Goal: Task Accomplishment & Management: Use online tool/utility

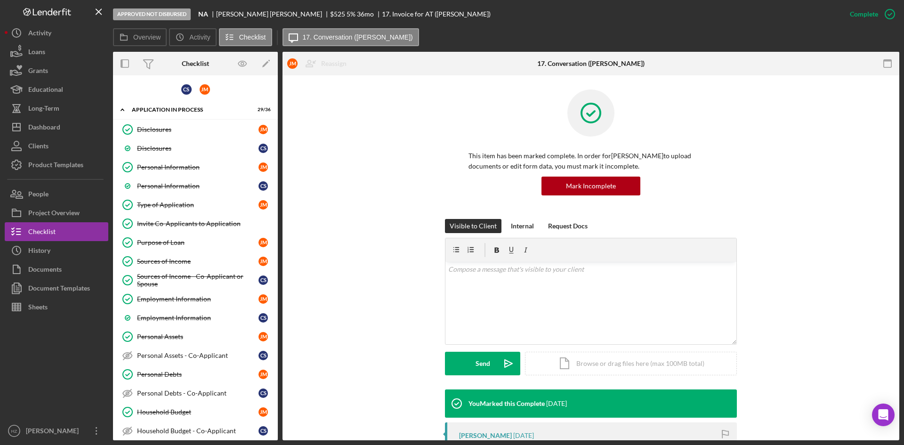
scroll to position [330, 0]
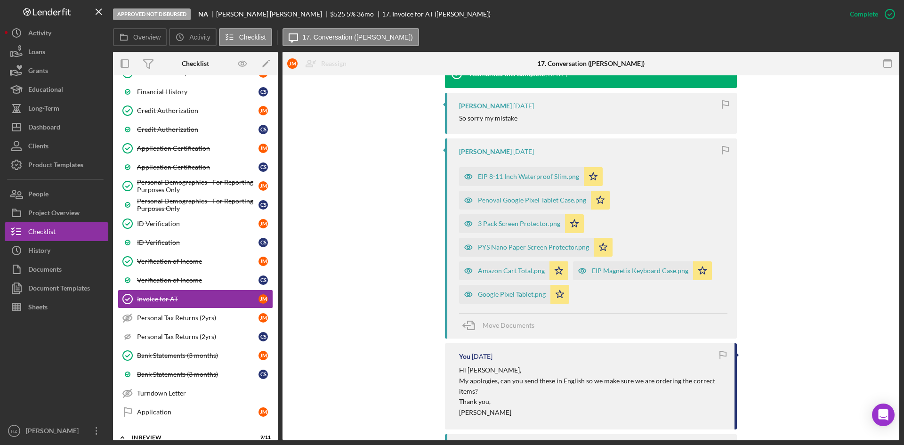
click at [511, 295] on div "Google Pixel Tablet.png" at bounding box center [512, 295] width 68 height 8
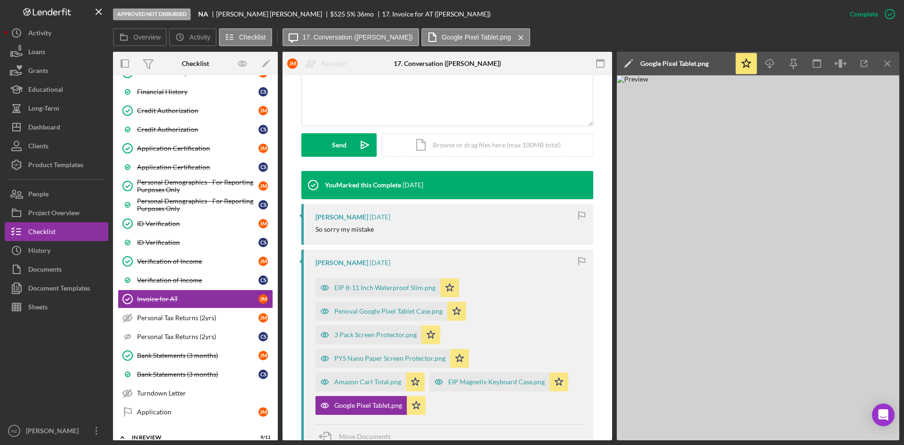
scroll to position [188, 0]
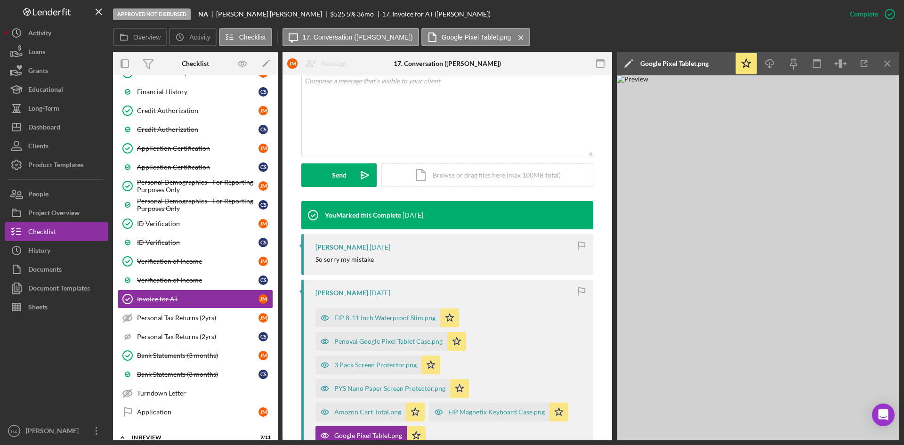
click at [887, 66] on icon "Icon/Menu Close" at bounding box center [887, 63] width 21 height 21
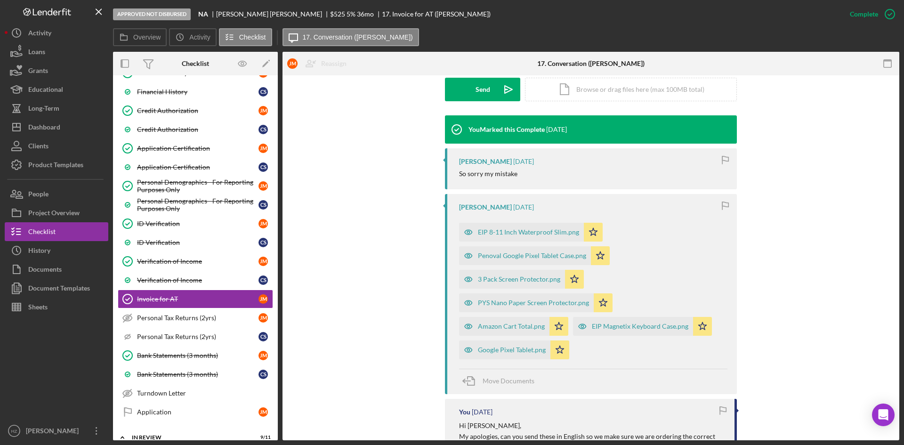
scroll to position [282, 0]
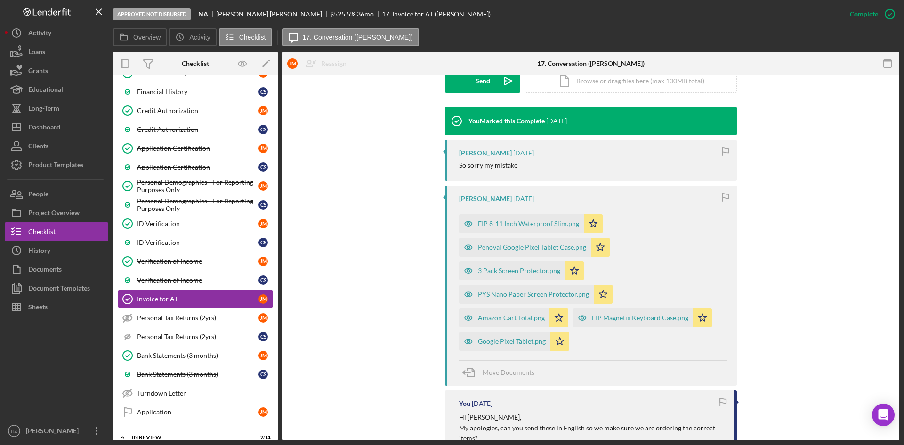
click at [558, 340] on icon "Icon/Star" at bounding box center [559, 341] width 19 height 19
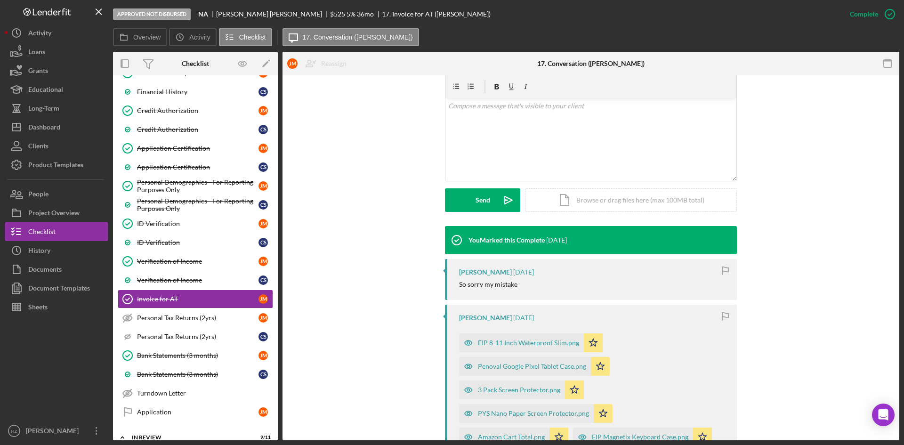
scroll to position [141, 0]
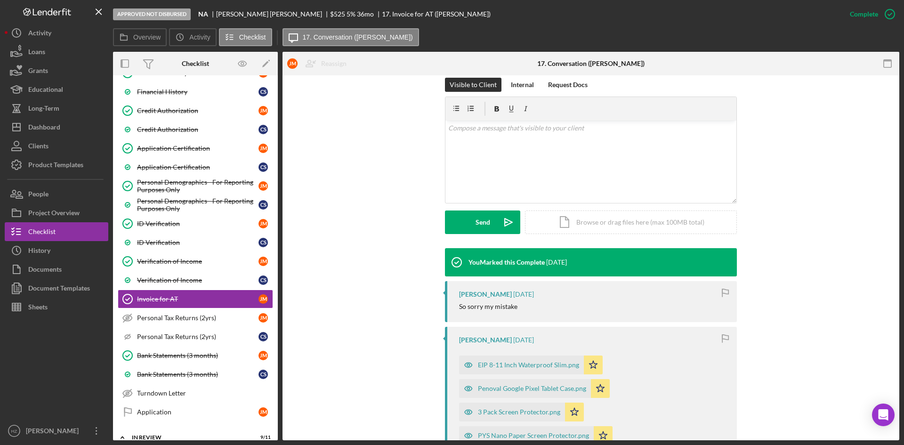
click at [592, 224] on div "Icon/Document Browse or drag files here (max 100MB total) Tap to choose files o…" at bounding box center [631, 222] width 212 height 24
click at [481, 222] on div "Upload" at bounding box center [482, 222] width 21 height 24
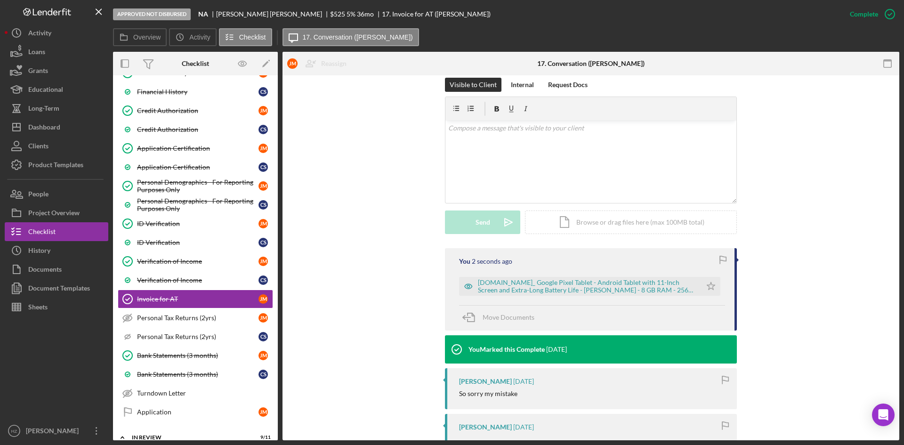
click at [706, 287] on icon "Icon/Star" at bounding box center [711, 286] width 19 height 19
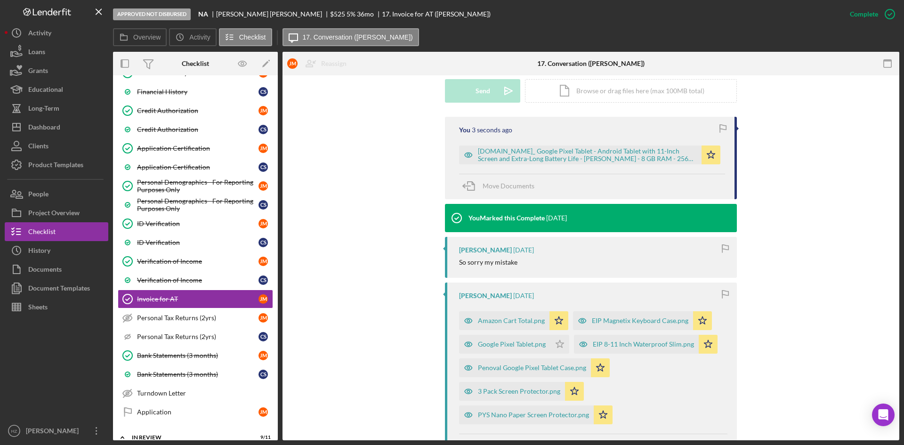
scroll to position [282, 0]
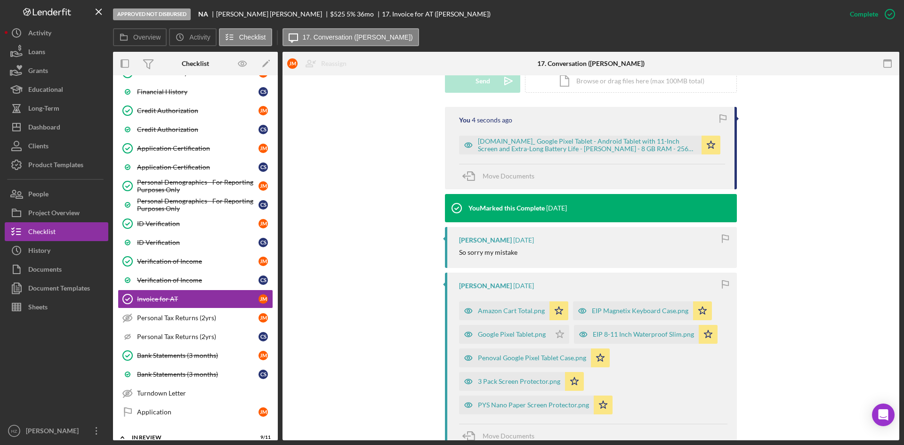
click at [491, 147] on div "[DOMAIN_NAME]_ Google Pixel Tablet - Android Tablet with 11-Inch Screen and Ext…" at bounding box center [587, 144] width 219 height 15
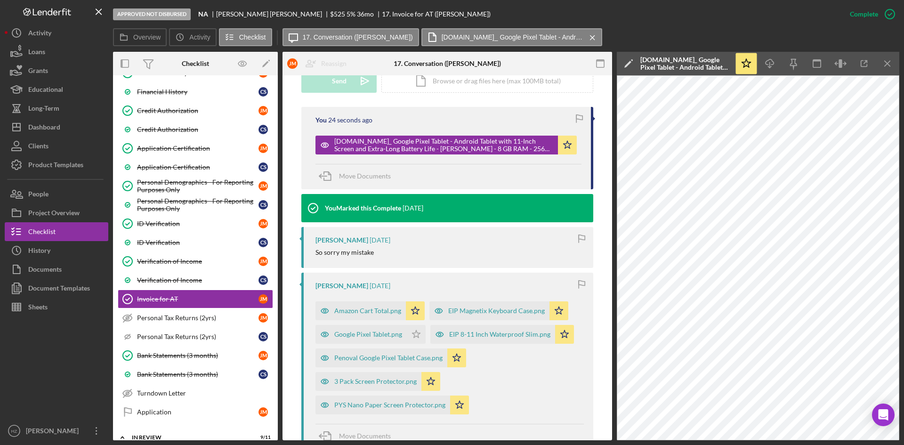
click at [884, 65] on icon "Icon/Menu Close" at bounding box center [887, 63] width 21 height 21
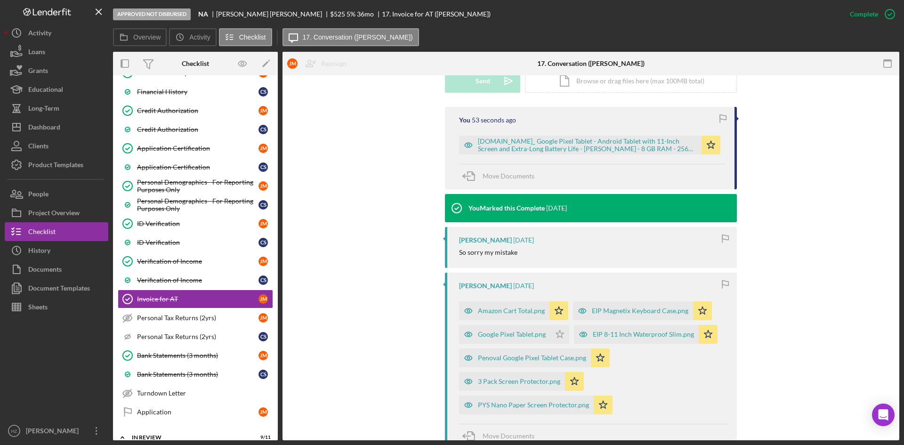
click at [573, 145] on div "[DOMAIN_NAME]_ Google Pixel Tablet - Android Tablet with 11-Inch Screen and Ext…" at bounding box center [587, 144] width 219 height 15
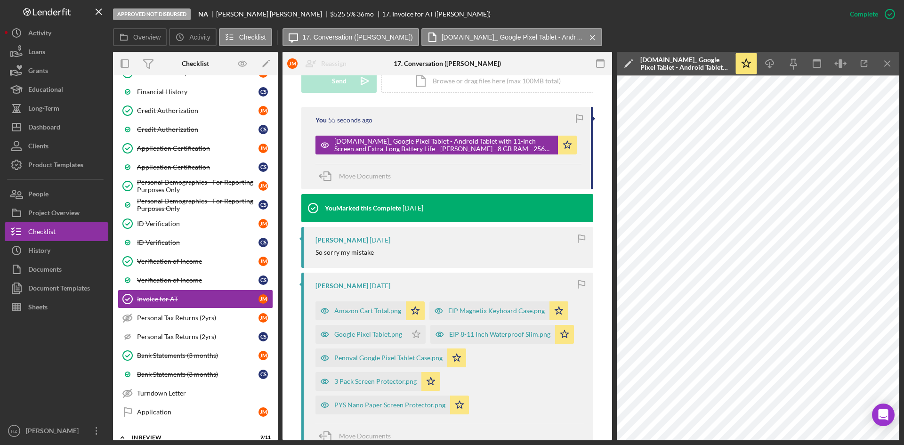
click at [721, 66] on div "[DOMAIN_NAME]_ Google Pixel Tablet - Android Tablet with 11-Inch Screen and Ext…" at bounding box center [684, 63] width 89 height 15
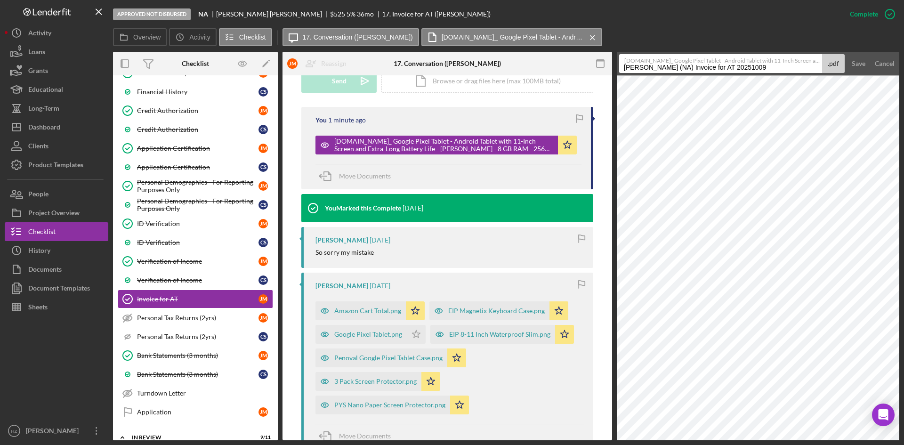
drag, startPoint x: 734, startPoint y: 73, endPoint x: 627, endPoint y: 69, distance: 107.4
click at [621, 70] on input "[PERSON_NAME] (NA) Invoice for AT 20251009" at bounding box center [720, 63] width 203 height 19
paste input "Google Pixel Tablet - Android Tablet with 11-Inch Screen and Extra-Long Battery…"
type input "Google Pixel Tablet - Android Tablet with 11-Inch Screen and Extra-Long Battery…"
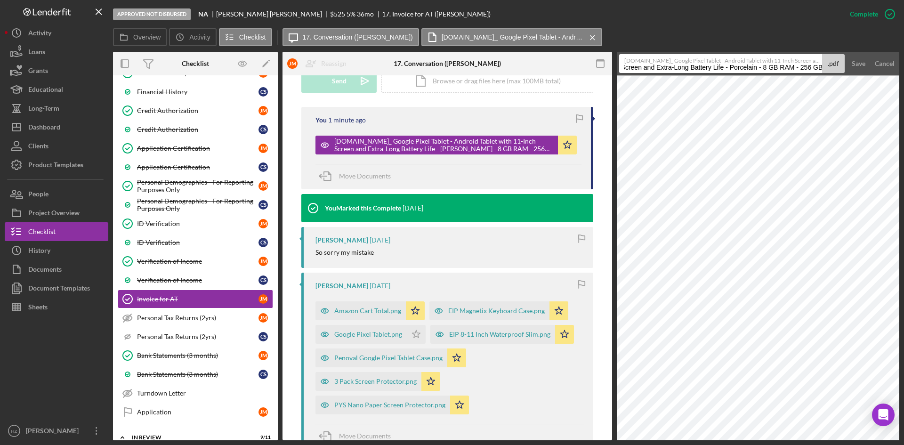
click at [857, 65] on div "Save" at bounding box center [859, 63] width 14 height 19
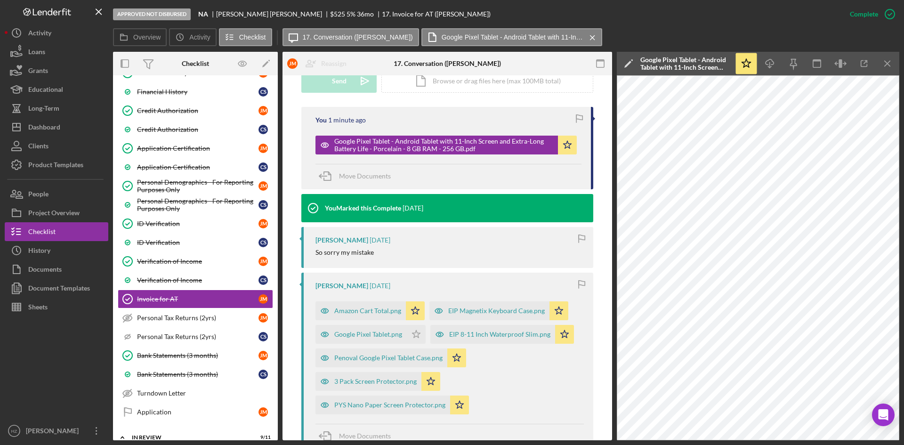
click at [891, 64] on icon "Icon/Menu Close" at bounding box center [887, 63] width 21 height 21
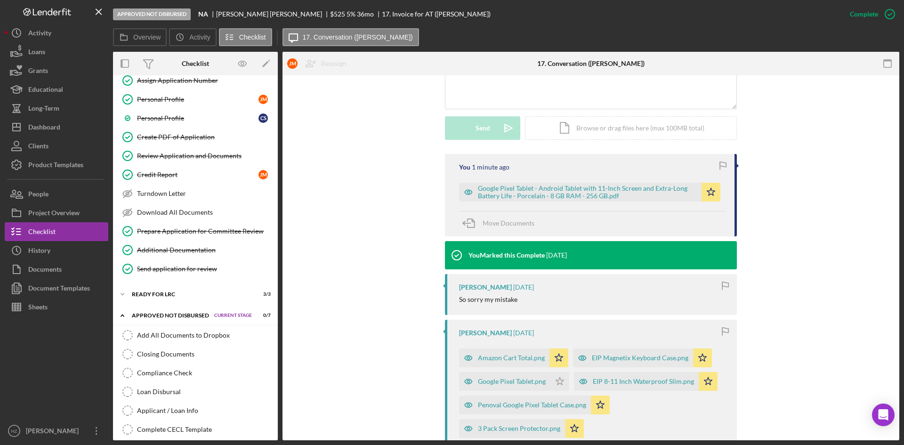
scroll to position [800, 0]
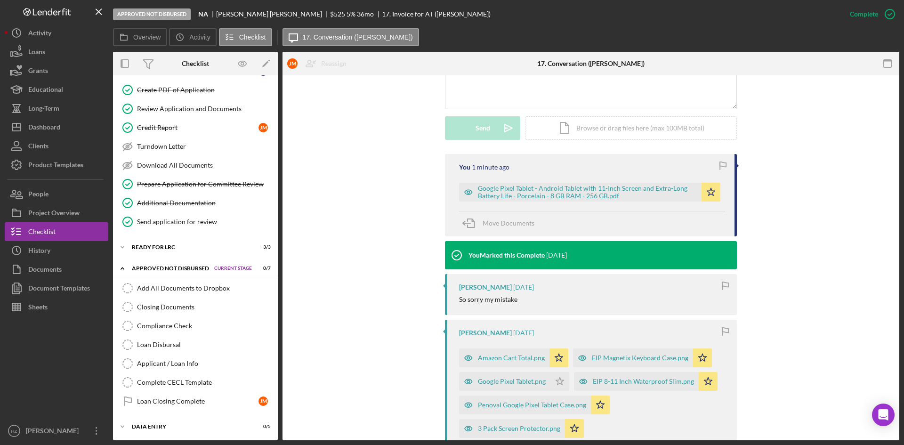
click at [142, 287] on div "Add All Documents to Dropbox" at bounding box center [205, 288] width 136 height 8
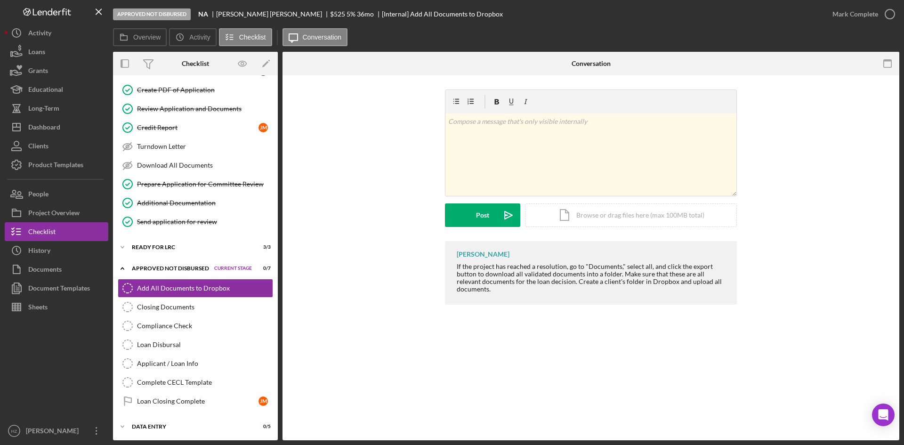
click at [43, 265] on div "Documents" at bounding box center [44, 270] width 33 height 21
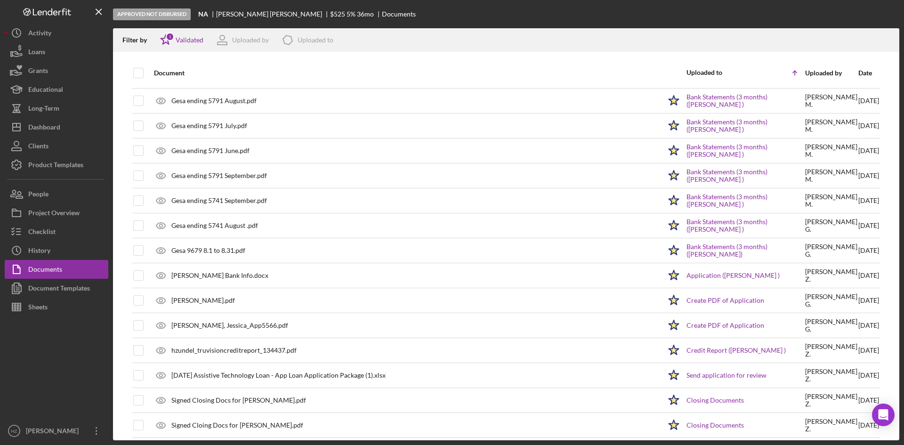
scroll to position [578, 0]
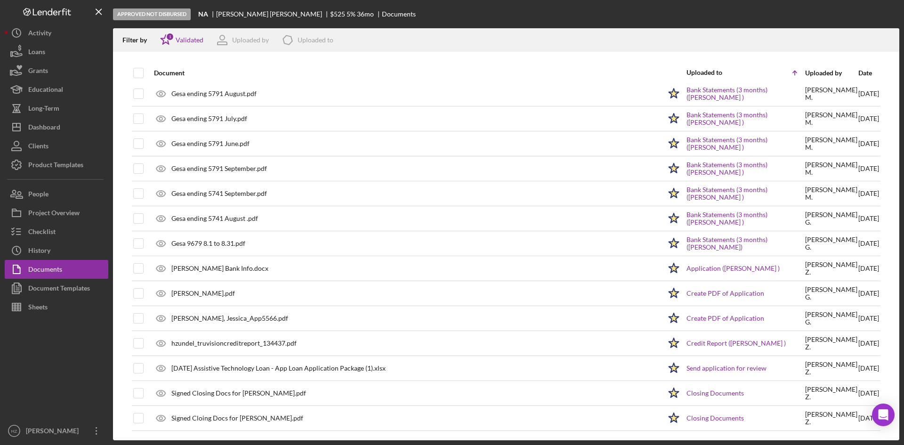
click at [248, 369] on div "[DATE] Assistive Technology Loan - App Loan Application Package (1).xlsx" at bounding box center [278, 368] width 214 height 8
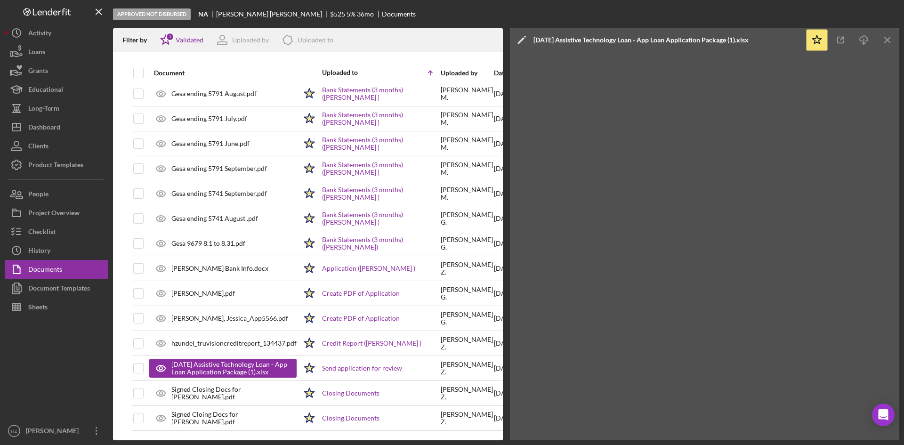
click at [890, 40] on icon "Icon/Menu Close" at bounding box center [887, 40] width 21 height 21
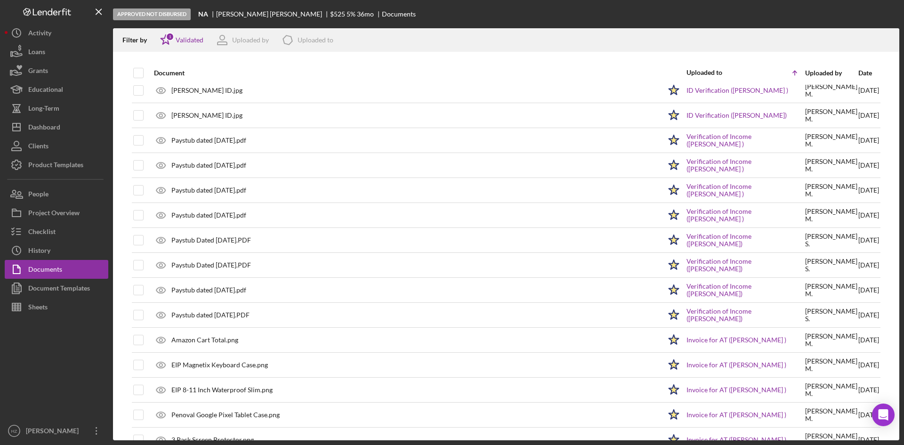
scroll to position [0, 0]
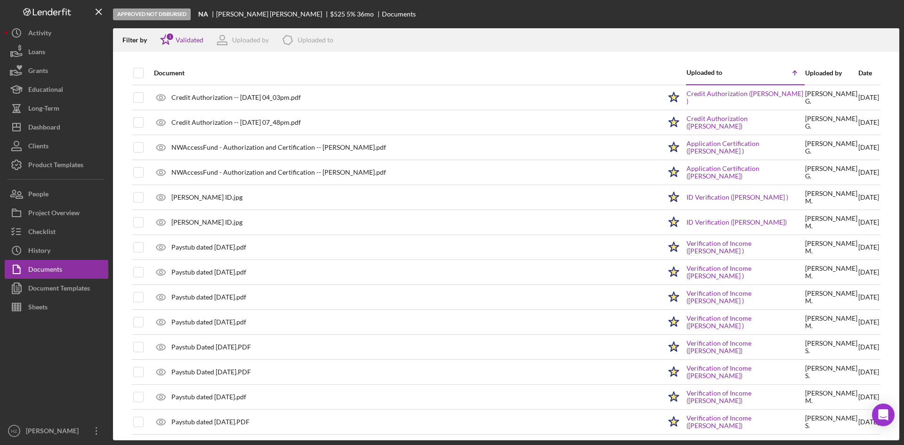
click at [133, 74] on div at bounding box center [138, 73] width 10 height 10
click at [143, 73] on div at bounding box center [138, 73] width 10 height 10
click at [139, 73] on input "checkbox" at bounding box center [138, 72] width 9 height 9
checkbox input "true"
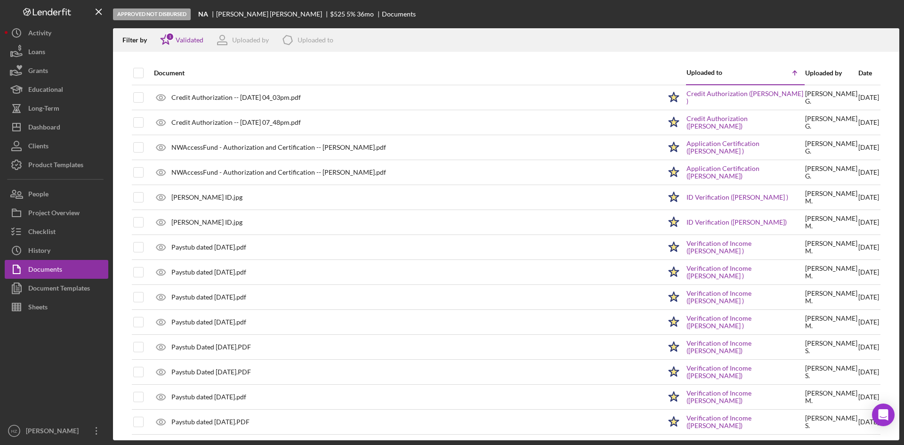
checkbox input "true"
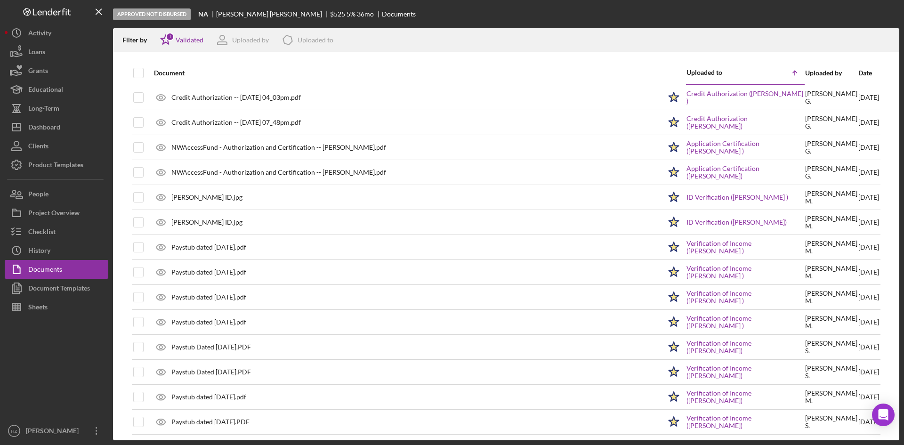
checkbox input "true"
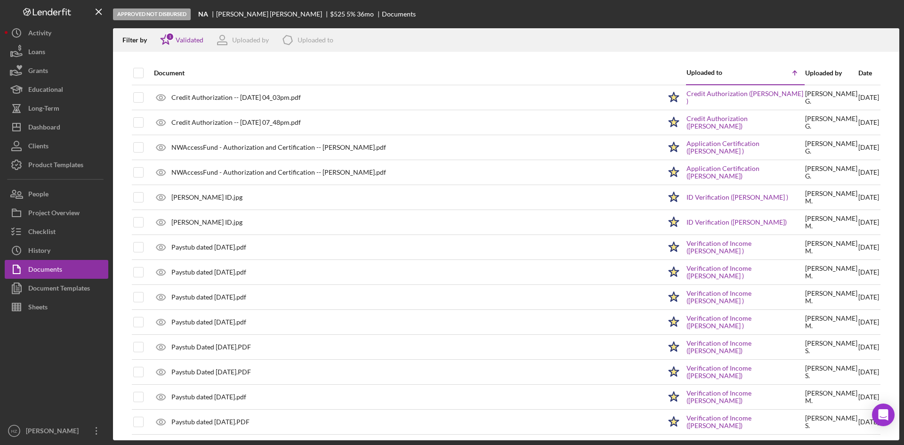
checkbox input "true"
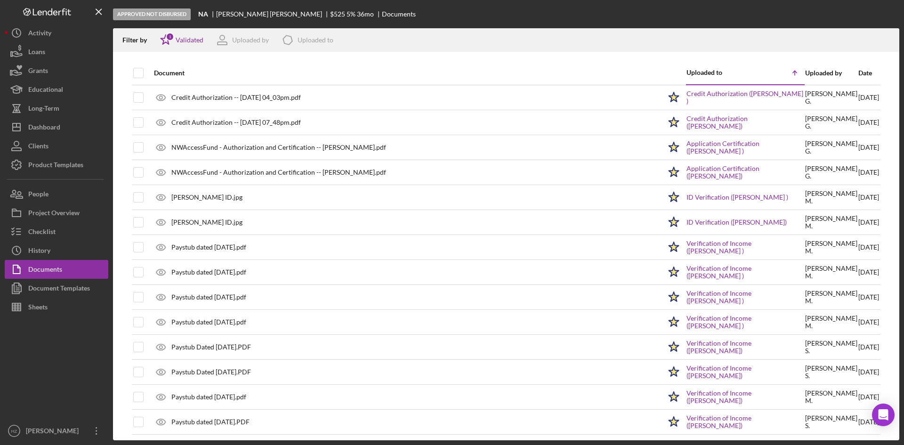
checkbox input "true"
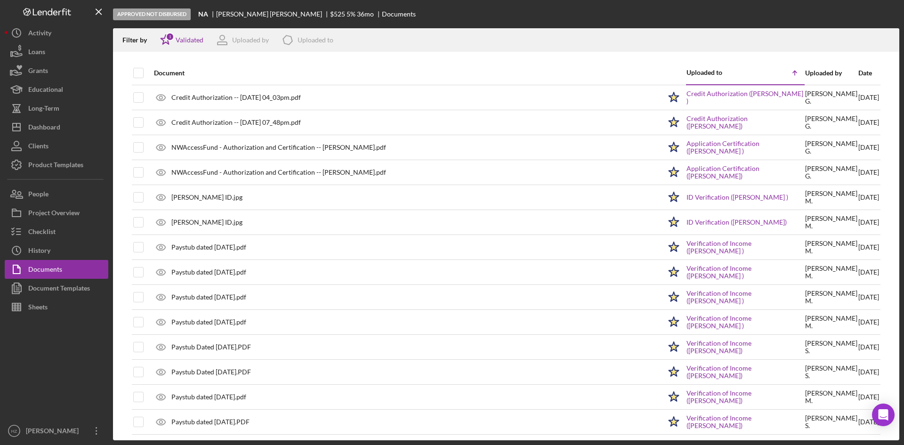
checkbox input "true"
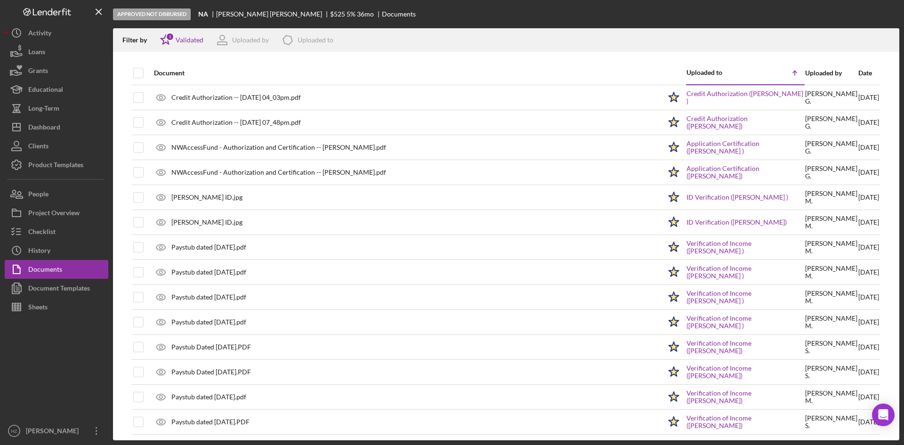
checkbox input "true"
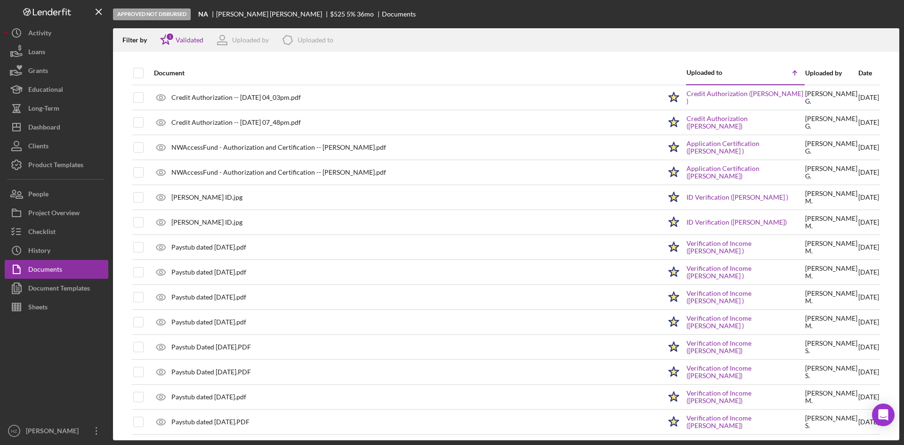
checkbox input "true"
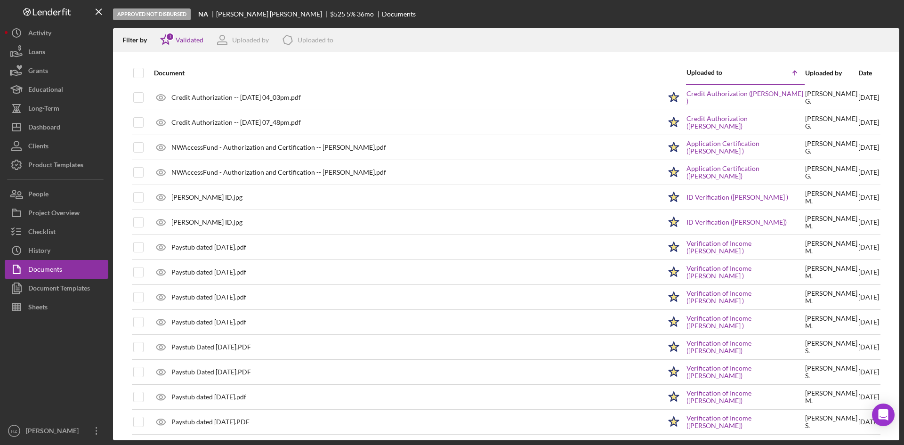
checkbox input "true"
click at [136, 74] on input "checkbox" at bounding box center [138, 72] width 9 height 9
checkbox input "false"
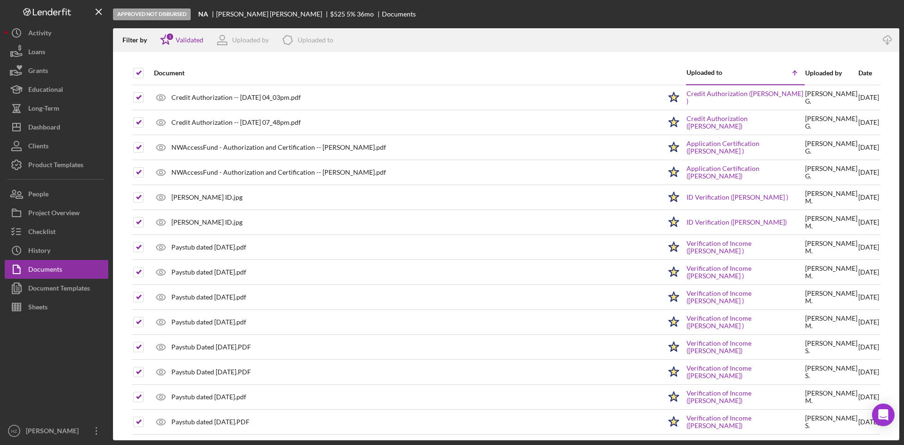
checkbox input "false"
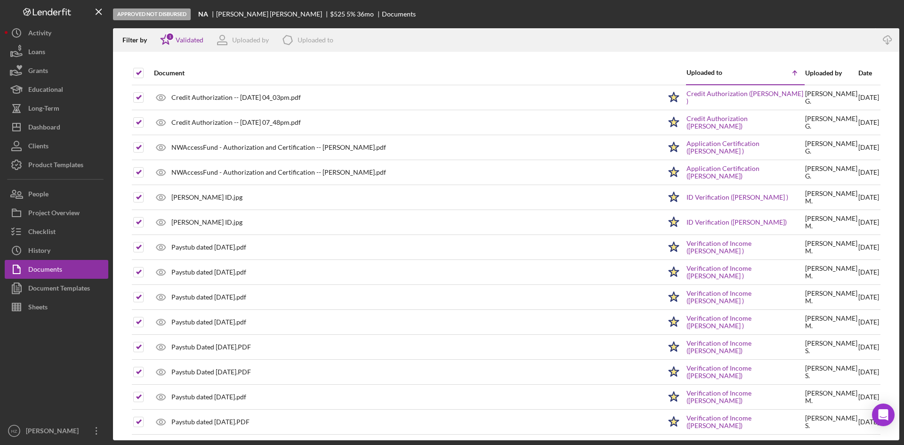
checkbox input "false"
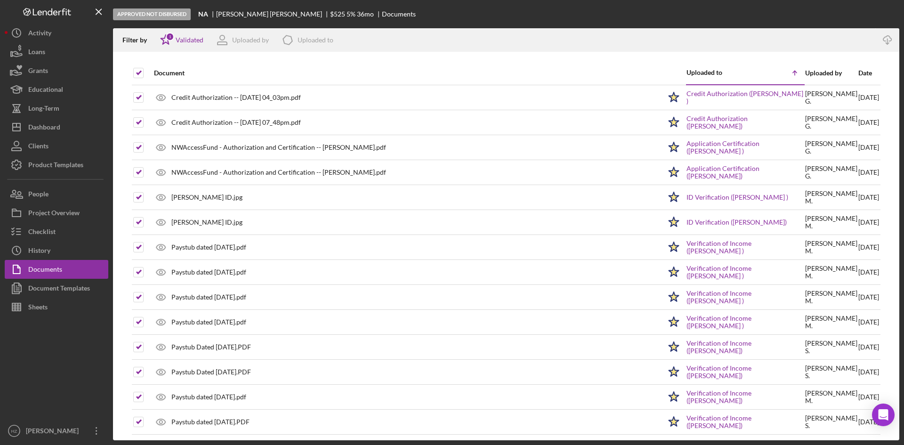
checkbox input "false"
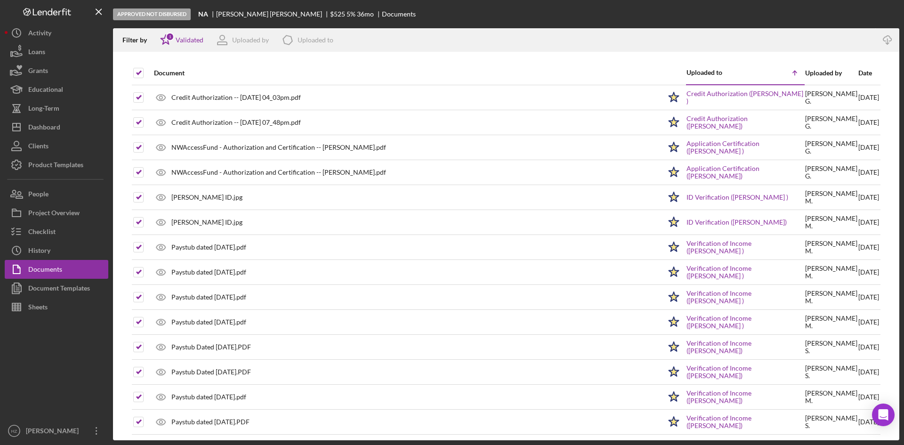
checkbox input "false"
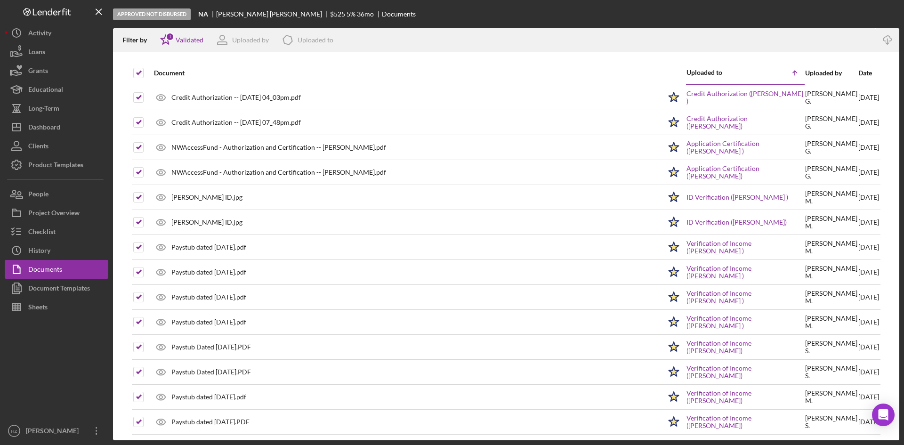
checkbox input "false"
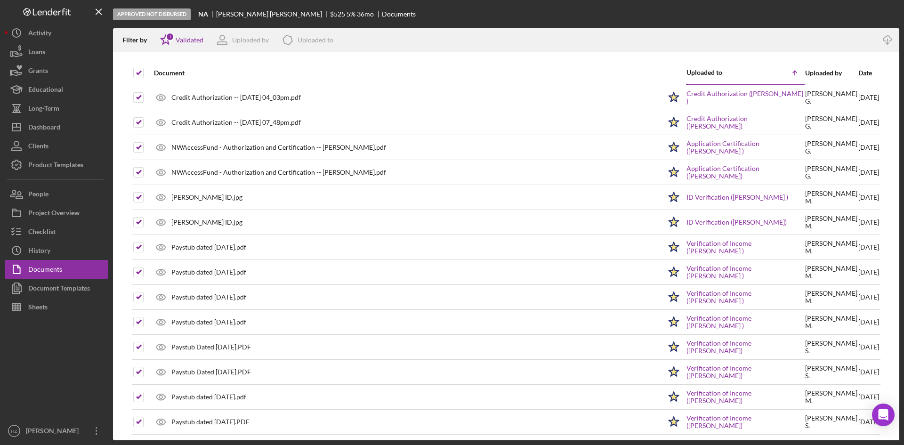
checkbox input "false"
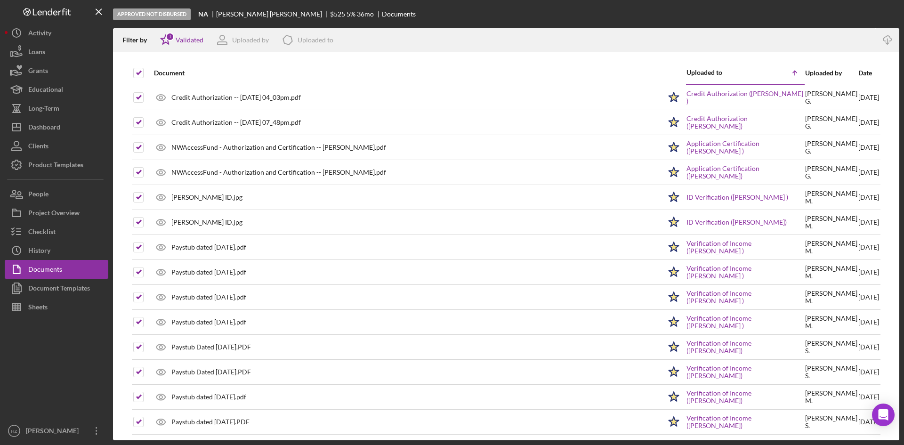
checkbox input "false"
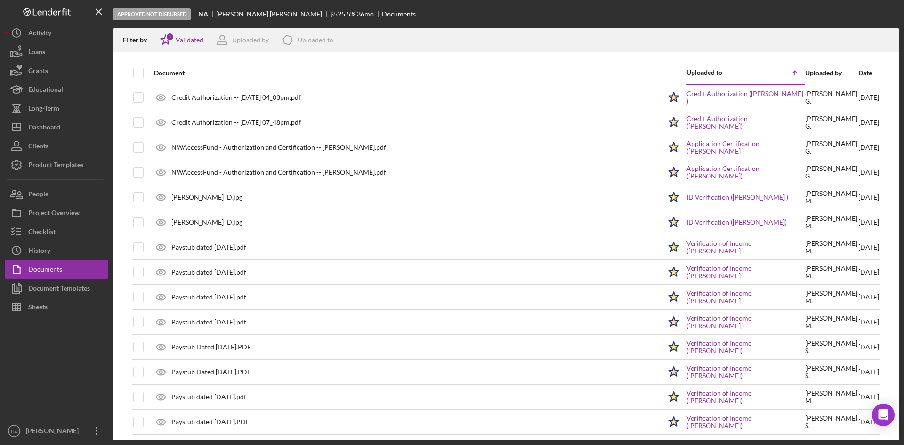
click at [36, 231] on div "Checklist" at bounding box center [41, 232] width 27 height 21
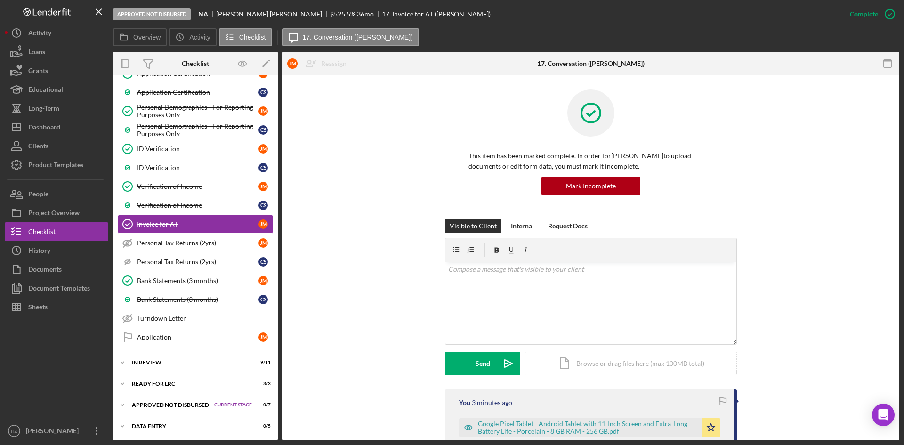
scroll to position [452, 0]
click at [120, 404] on icon "Icon/Expander" at bounding box center [122, 404] width 19 height 19
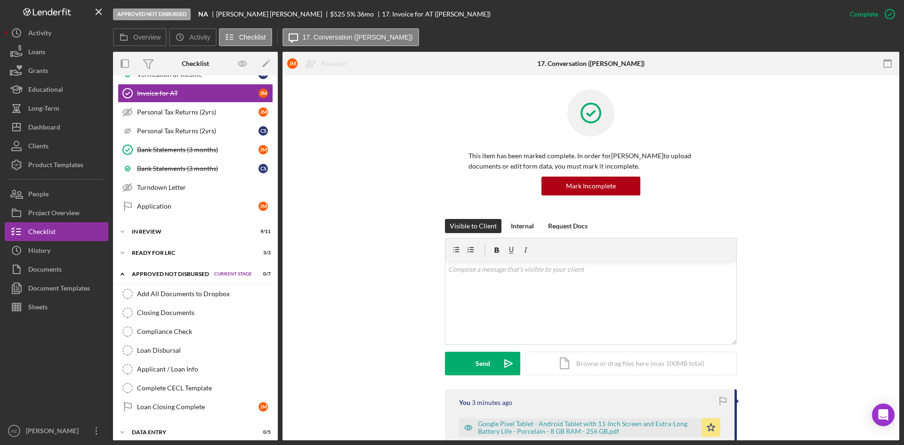
scroll to position [589, 0]
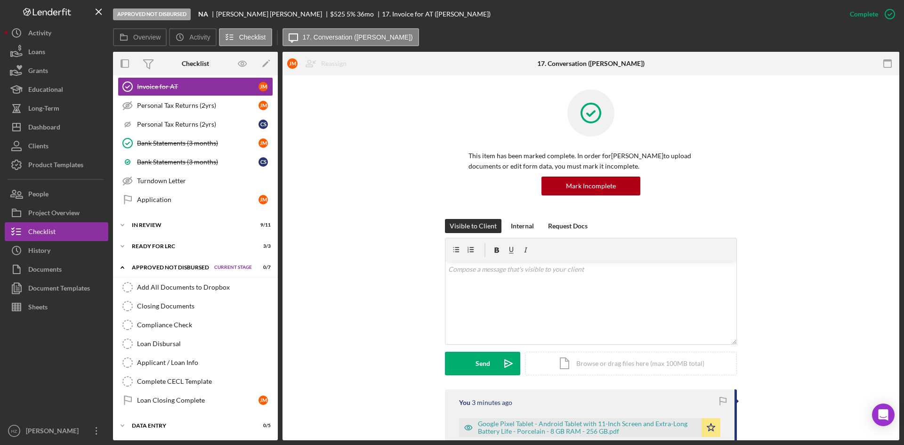
click at [166, 291] on link "Add All Documents to Dropbox Add All Documents to Dropbox" at bounding box center [195, 287] width 155 height 19
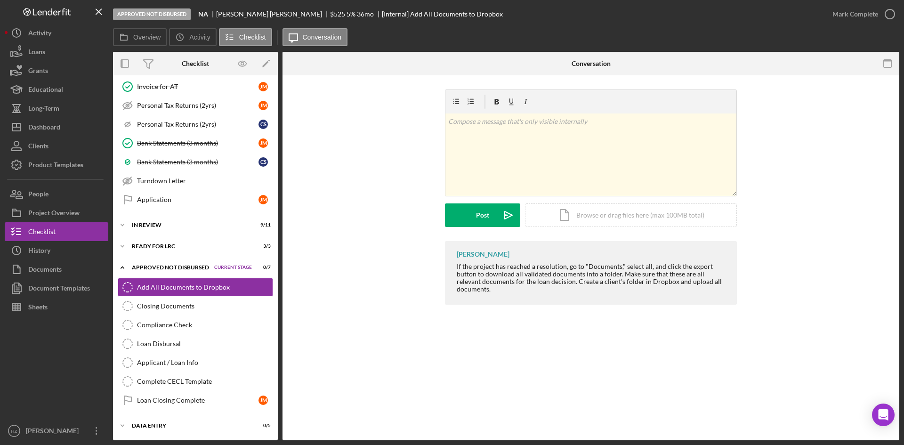
click at [50, 268] on div "Documents" at bounding box center [44, 270] width 33 height 21
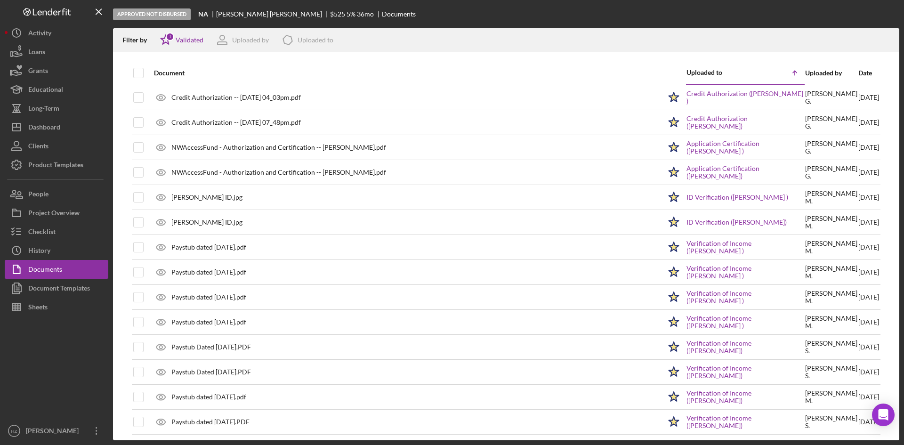
click at [140, 73] on input "checkbox" at bounding box center [138, 72] width 9 height 9
checkbox input "true"
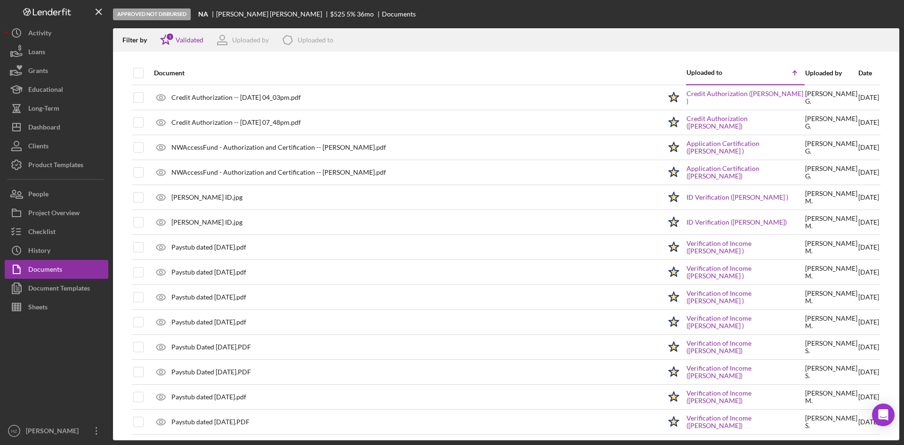
checkbox input "true"
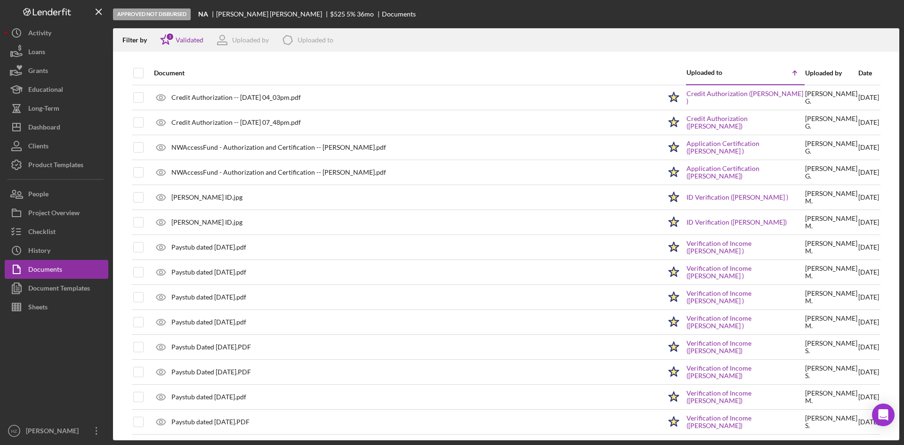
checkbox input "true"
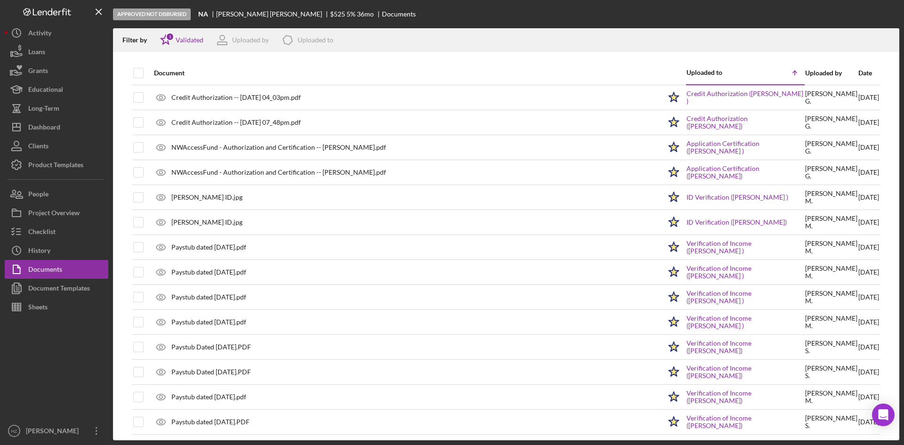
checkbox input "true"
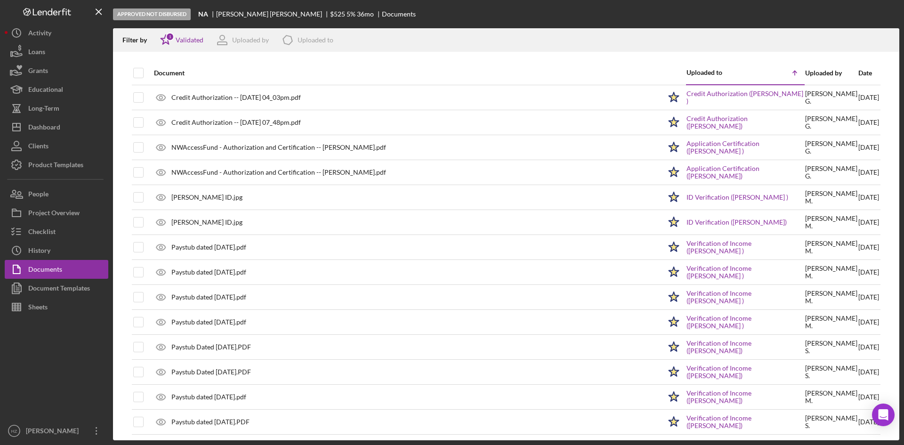
checkbox input "true"
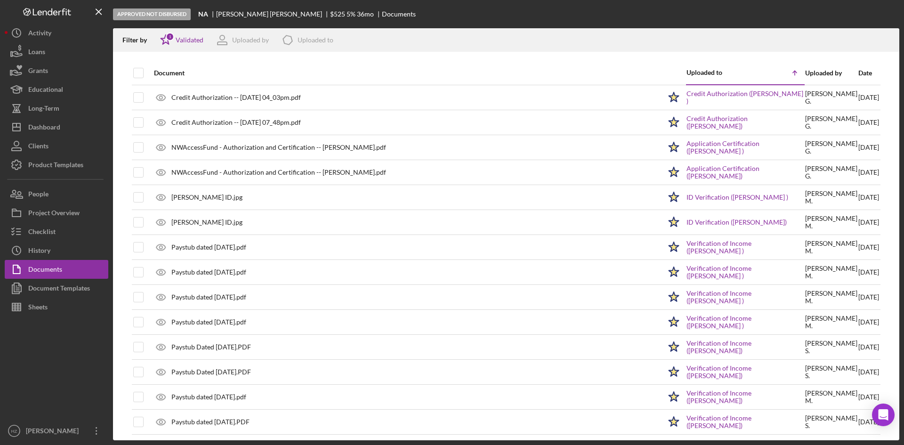
checkbox input "true"
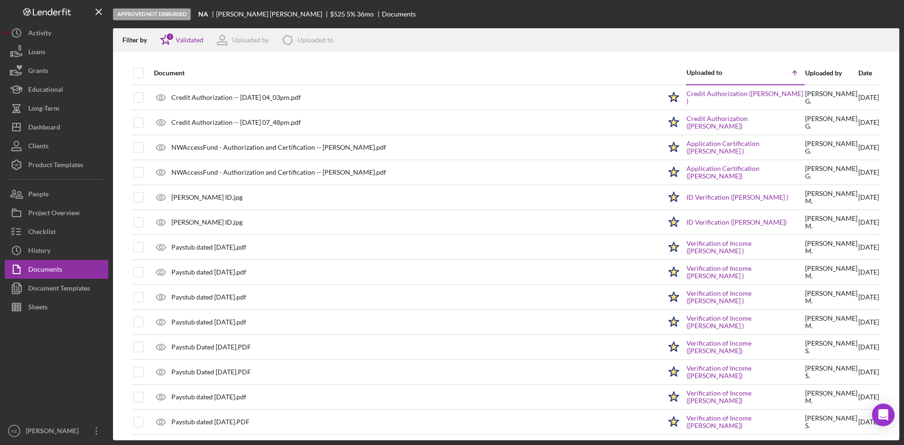
checkbox input "true"
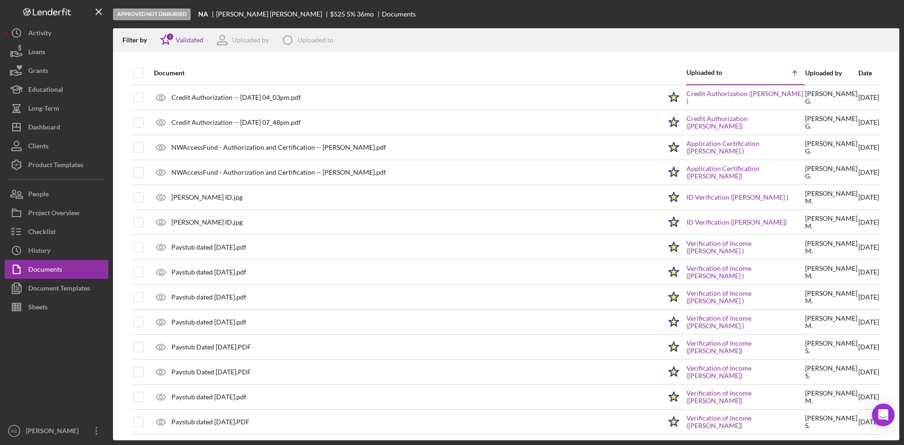
checkbox input "true"
click at [307, 40] on div "Uploaded to" at bounding box center [316, 40] width 36 height 8
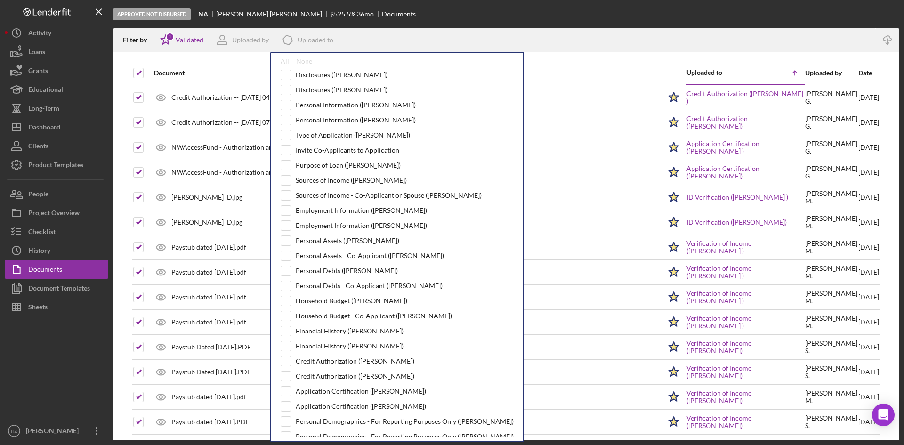
click at [747, 43] on div "Filter by Icon/Star 1 Validated Uploaded by Icon/Product Uploaded to All None D…" at bounding box center [494, 40] width 763 height 24
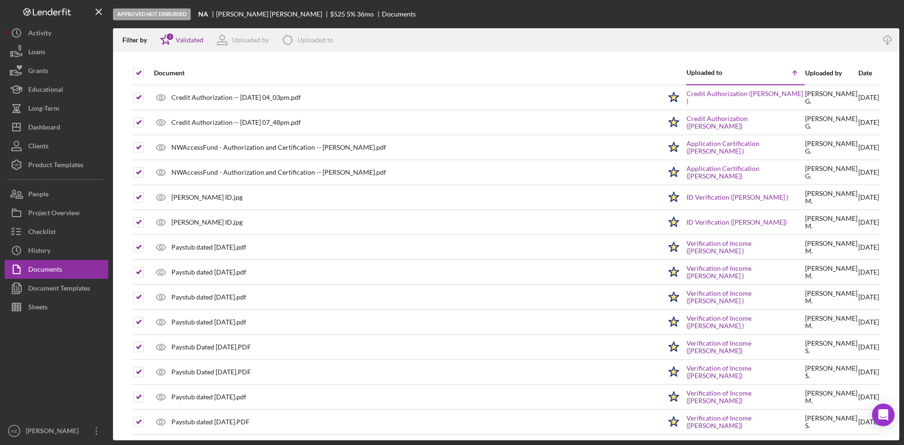
click at [889, 40] on icon "Icon/Download" at bounding box center [887, 40] width 21 height 21
click at [138, 72] on input "checkbox" at bounding box center [138, 72] width 9 height 9
checkbox input "false"
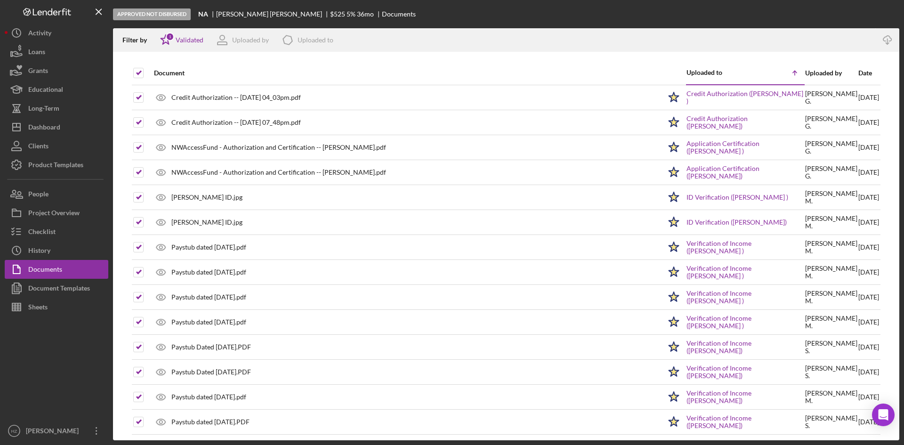
checkbox input "false"
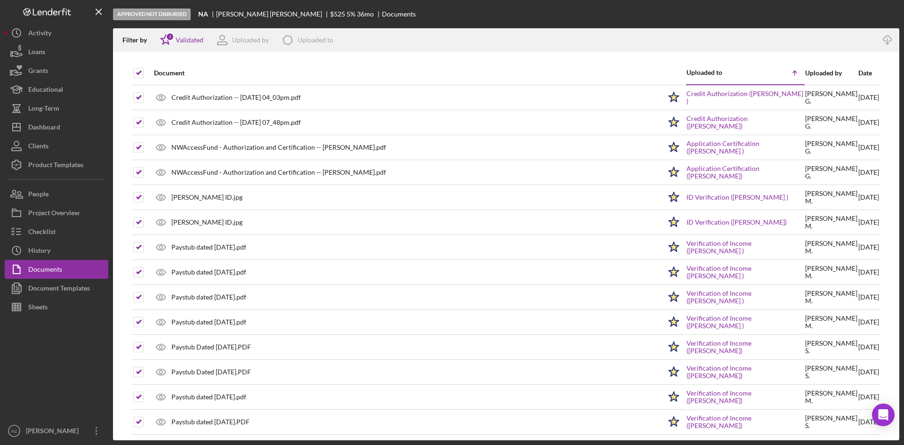
checkbox input "false"
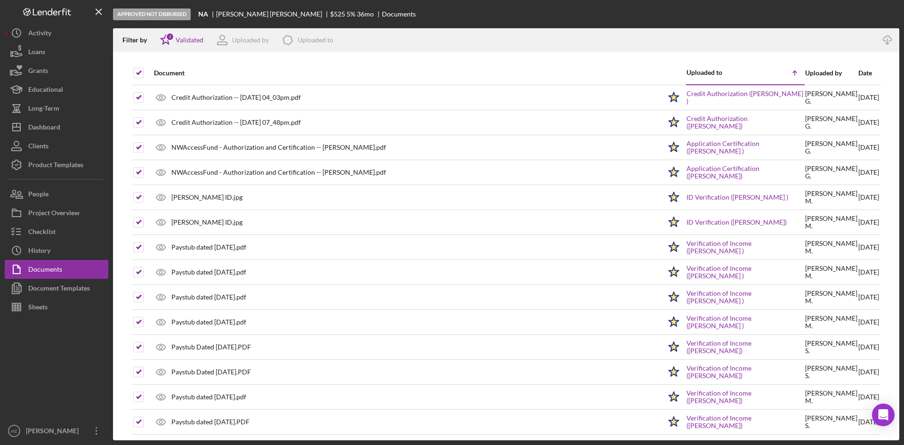
checkbox input "false"
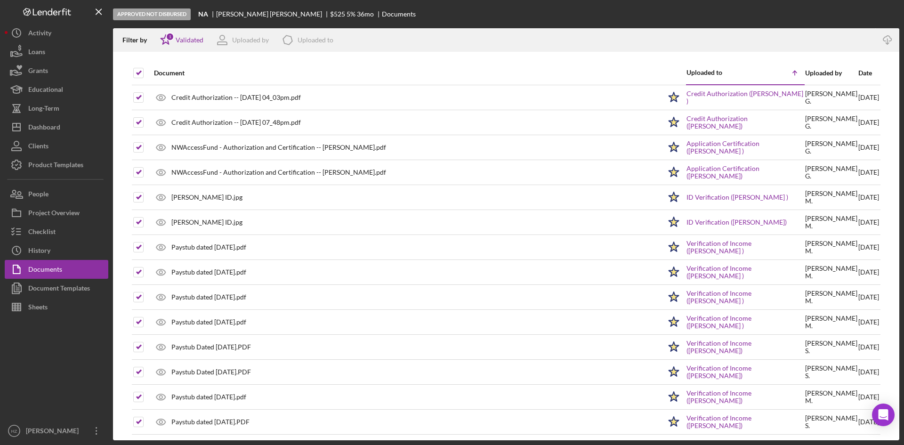
checkbox input "false"
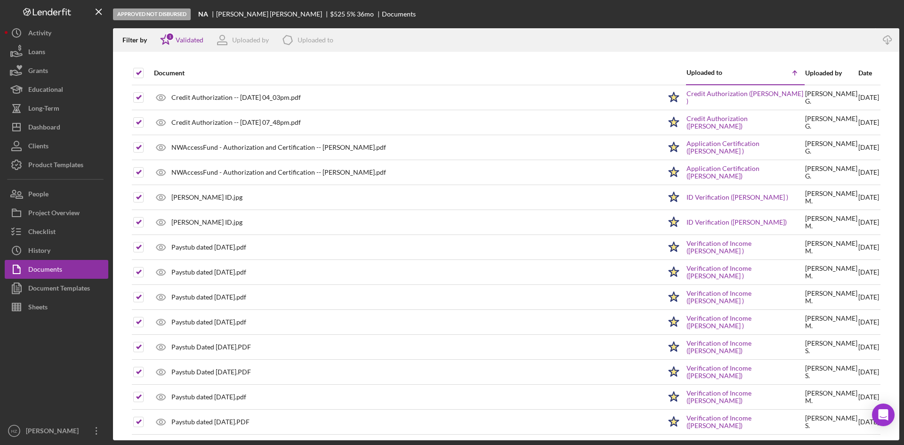
checkbox input "false"
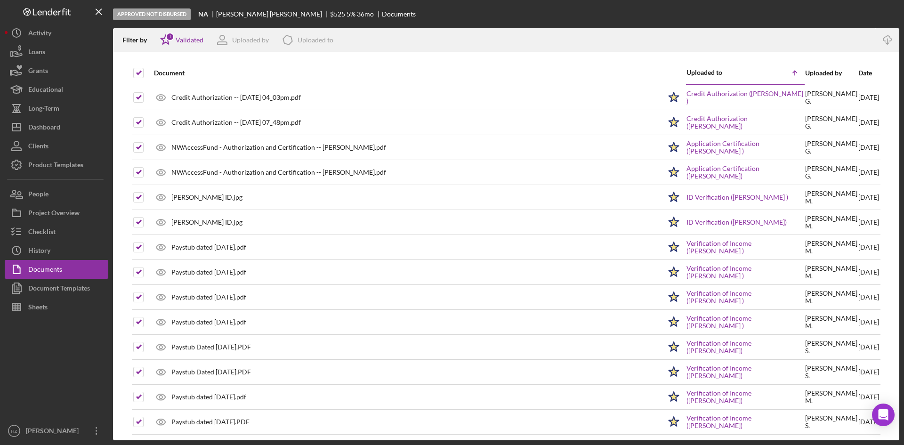
checkbox input "false"
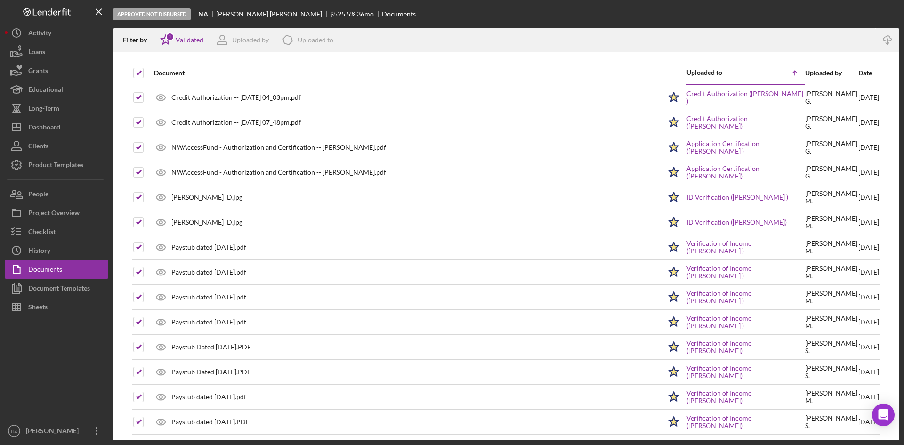
checkbox input "false"
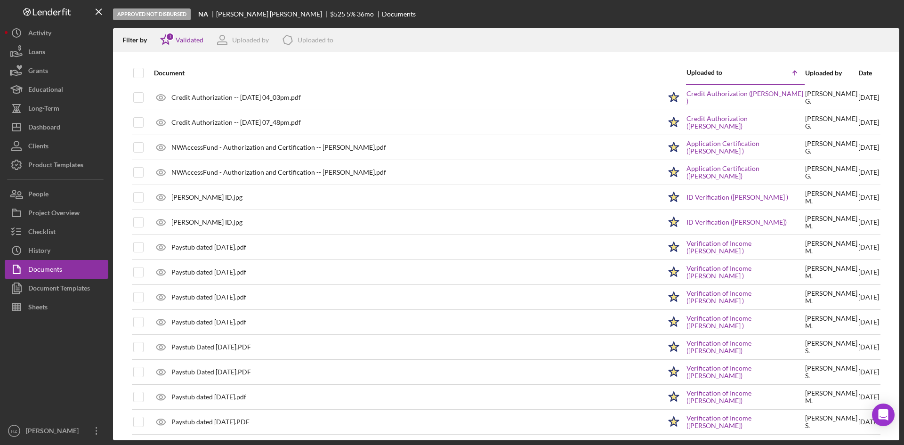
click at [33, 235] on div "Checklist" at bounding box center [41, 232] width 27 height 21
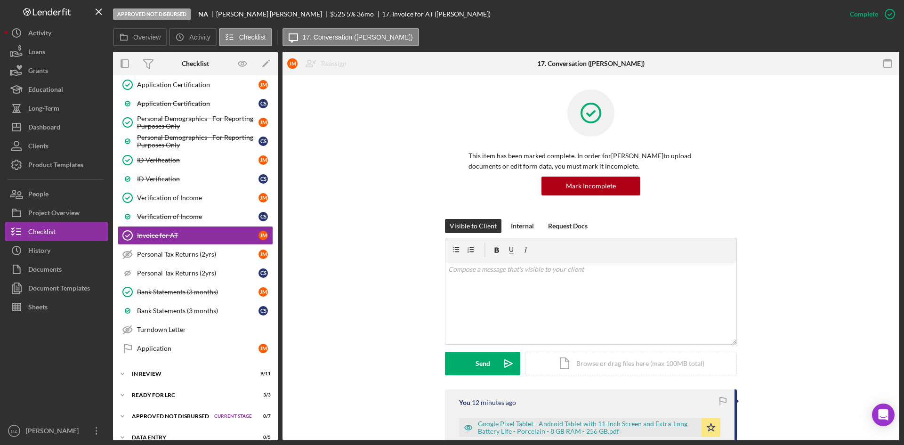
scroll to position [452, 0]
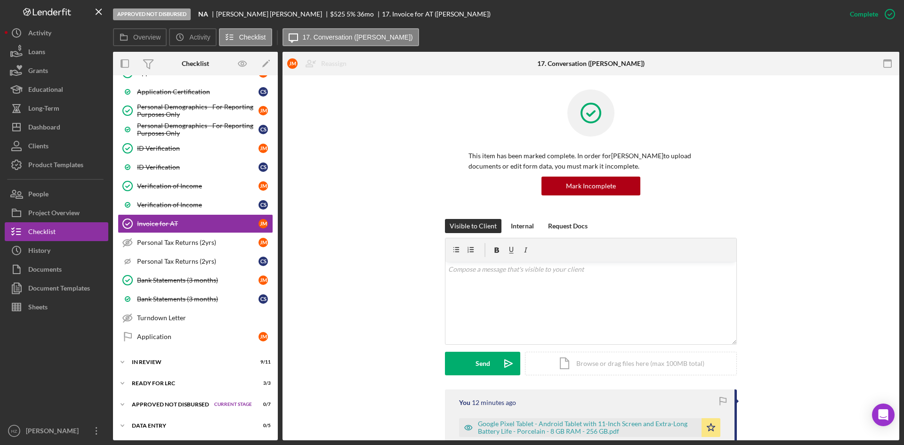
click at [125, 403] on icon "Icon/Expander" at bounding box center [122, 404] width 19 height 19
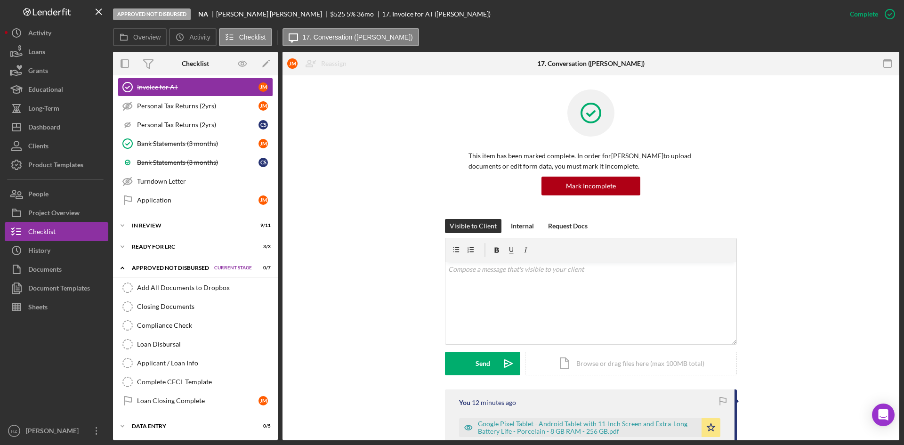
scroll to position [589, 0]
click at [147, 303] on div "Closing Documents" at bounding box center [205, 306] width 136 height 8
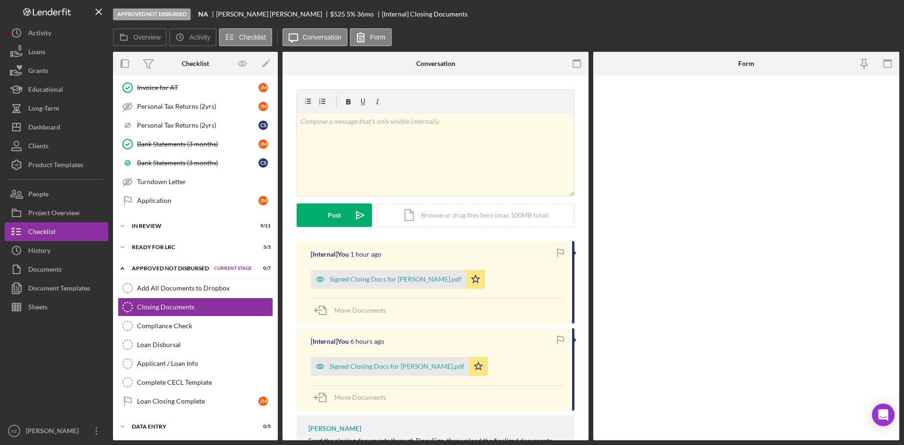
scroll to position [589, 0]
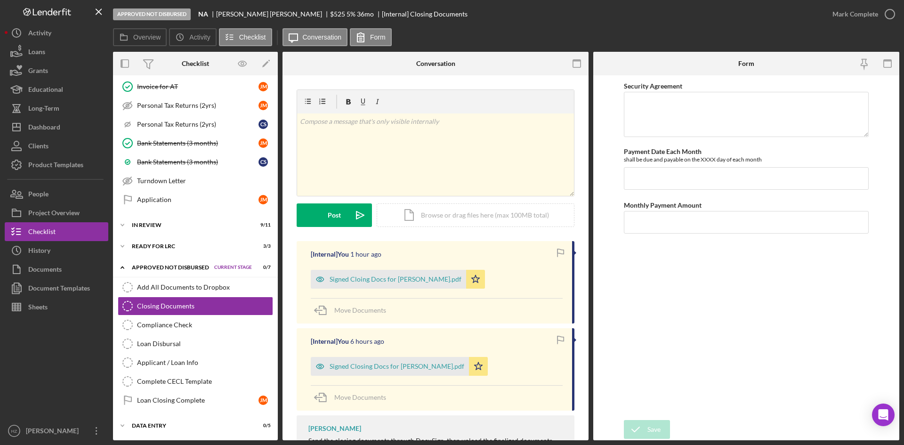
click at [406, 130] on div "v Color teal Color pink Remove color Add row above Add row below Add column bef…" at bounding box center [435, 154] width 277 height 82
click at [325, 219] on button "Post Icon/icon-invite-send" at bounding box center [334, 215] width 75 height 24
